Goal: Find specific page/section: Find specific page/section

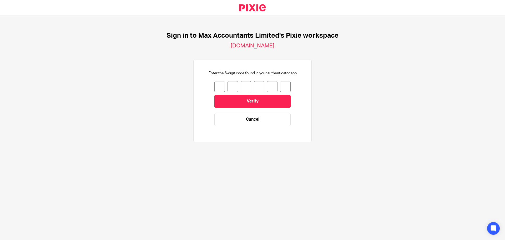
click at [219, 85] on input "number" at bounding box center [219, 86] width 11 height 11
type input "0"
type input "6"
type input "7"
type input "4"
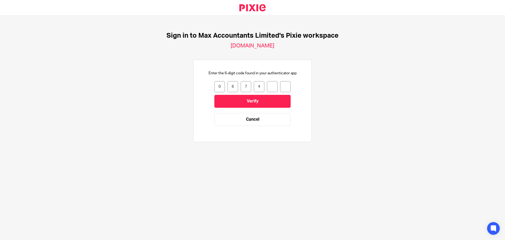
type input "9"
type input "6"
click at [227, 98] on input "Verify" at bounding box center [252, 101] width 76 height 13
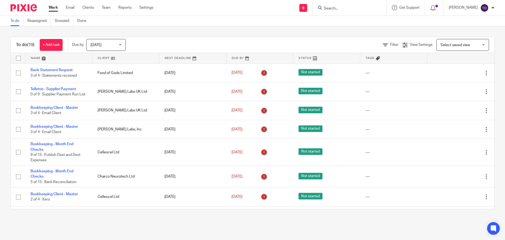
click at [339, 9] on input "Search" at bounding box center [346, 8] width 47 height 5
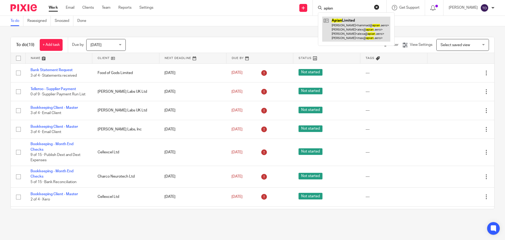
type input "apian"
click at [351, 29] on link at bounding box center [356, 29] width 68 height 25
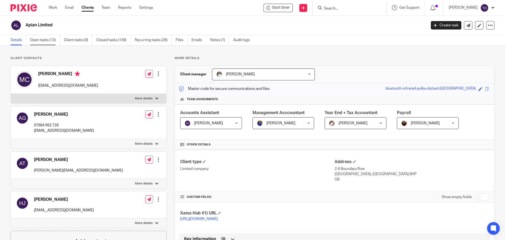
click at [48, 39] on link "Open tasks (13)" at bounding box center [45, 40] width 30 height 10
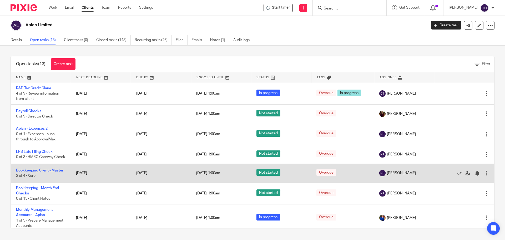
click at [49, 172] on link "Bookkeeping Client - Master" at bounding box center [39, 170] width 47 height 4
